Goal: Information Seeking & Learning: Learn about a topic

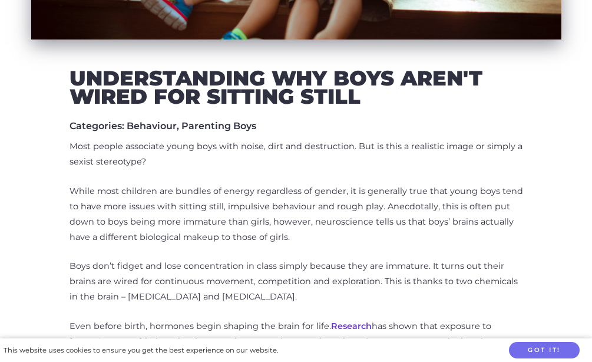
scroll to position [361, 0]
drag, startPoint x: 110, startPoint y: 233, endPoint x: 131, endPoint y: 232, distance: 20.7
click at [112, 233] on p "While most children are bundles of energy regardless of gender, it is generally…" at bounding box center [297, 214] width 454 height 61
drag, startPoint x: 131, startPoint y: 232, endPoint x: 147, endPoint y: 232, distance: 15.9
click at [132, 232] on p "While most children are bundles of energy regardless of gender, it is generally…" at bounding box center [297, 214] width 454 height 61
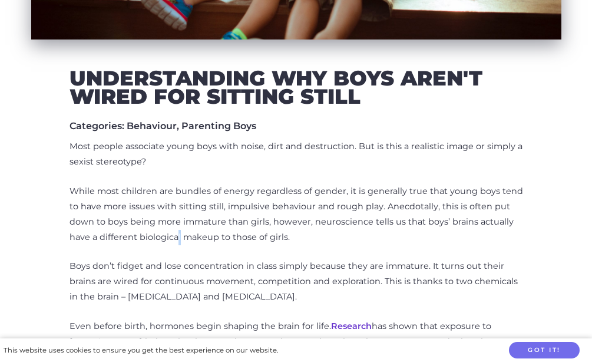
drag, startPoint x: 147, startPoint y: 232, endPoint x: 161, endPoint y: 234, distance: 14.3
click at [150, 233] on p "While most children are bundles of energy regardless of gender, it is generally…" at bounding box center [297, 214] width 454 height 61
drag, startPoint x: 162, startPoint y: 234, endPoint x: 196, endPoint y: 234, distance: 33.6
click at [164, 234] on p "While most children are bundles of energy regardless of gender, it is generally…" at bounding box center [297, 214] width 454 height 61
drag, startPoint x: 206, startPoint y: 233, endPoint x: 232, endPoint y: 233, distance: 25.9
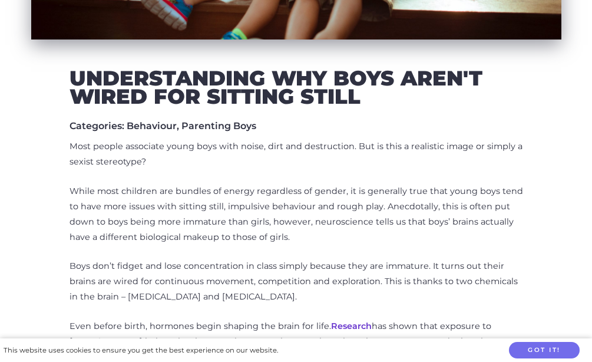
click at [212, 233] on p "While most children are bundles of energy regardless of gender, it is generally…" at bounding box center [297, 214] width 454 height 61
click at [261, 232] on p "While most children are bundles of energy regardless of gender, it is generally…" at bounding box center [297, 214] width 454 height 61
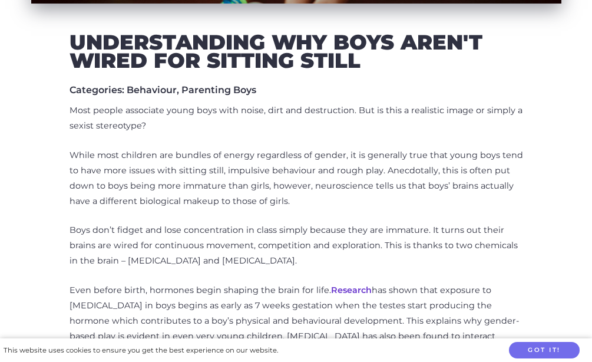
scroll to position [421, 0]
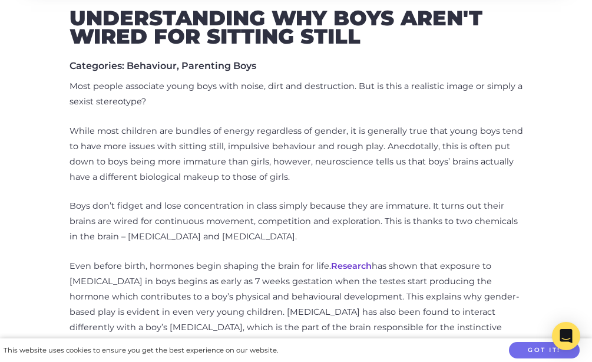
click at [143, 239] on p "Boys don’t fidget and lose concentration in class simply because they are immat…" at bounding box center [297, 222] width 454 height 46
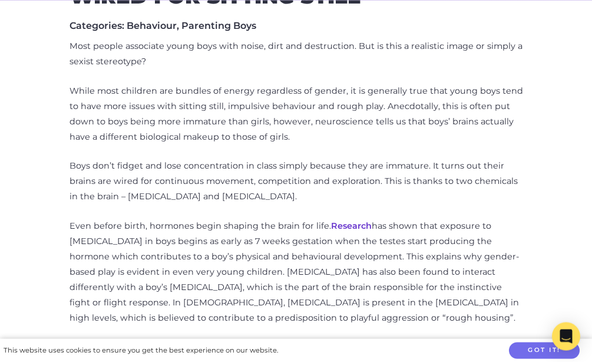
scroll to position [481, 0]
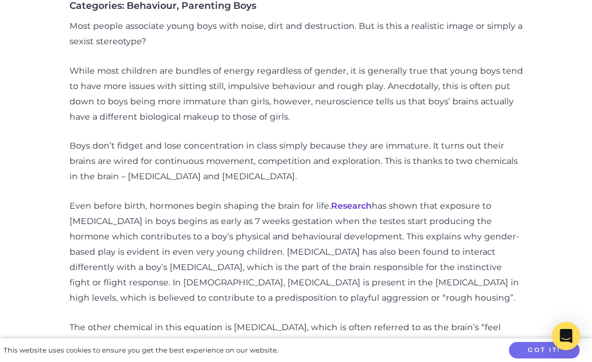
click at [109, 296] on p "Even before birth, hormones begin shaping the brain for life. Research has show…" at bounding box center [297, 252] width 454 height 107
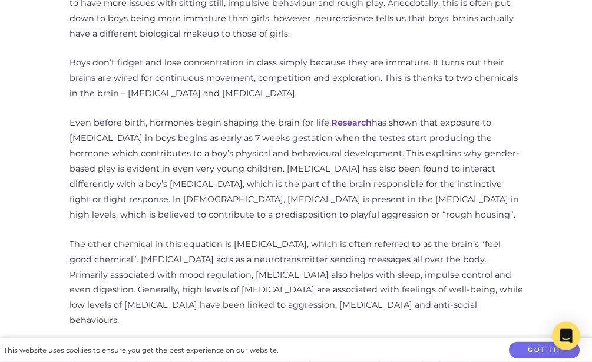
scroll to position [601, 0]
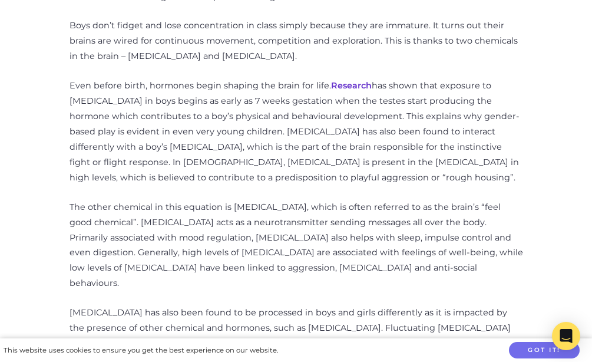
click at [211, 180] on p "Even before birth, hormones begin shaping the brain for life. Research has show…" at bounding box center [297, 131] width 454 height 107
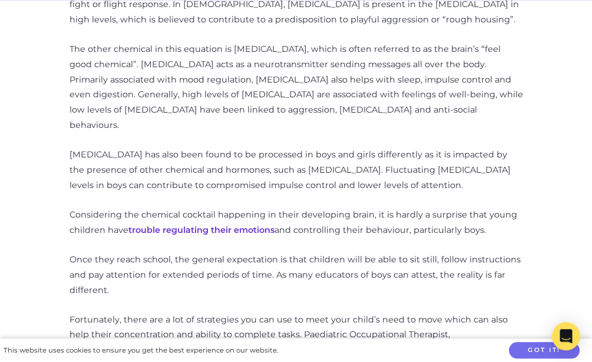
scroll to position [781, 0]
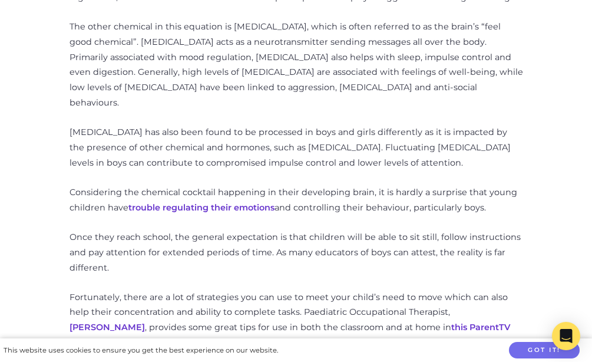
drag, startPoint x: 485, startPoint y: 238, endPoint x: 273, endPoint y: 256, distance: 212.9
click at [481, 238] on p "Once they reach school, the general expectation is that children will be able t…" at bounding box center [297, 253] width 454 height 46
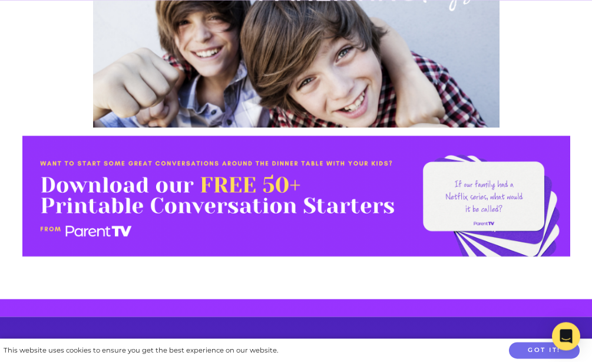
scroll to position [1322, 0]
